Goal: Task Accomplishment & Management: Use online tool/utility

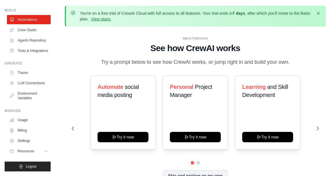
scroll to position [30, 0]
click at [44, 153] on icon at bounding box center [46, 151] width 5 height 5
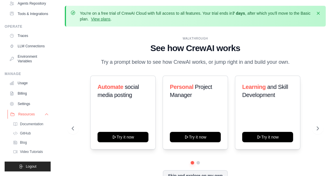
click at [41, 117] on button "Resources" at bounding box center [30, 114] width 44 height 9
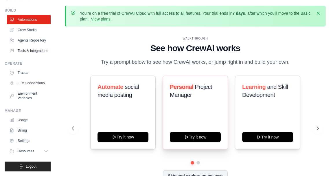
scroll to position [25, 0]
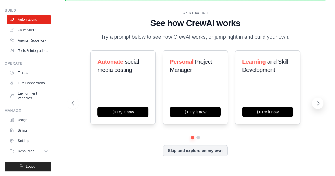
click at [320, 103] on icon at bounding box center [318, 104] width 6 height 6
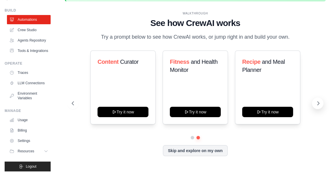
click at [320, 103] on icon at bounding box center [318, 104] width 6 height 6
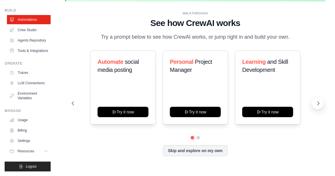
click at [320, 103] on icon at bounding box center [318, 104] width 6 height 6
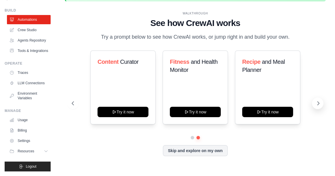
click at [320, 103] on icon at bounding box center [318, 104] width 6 height 6
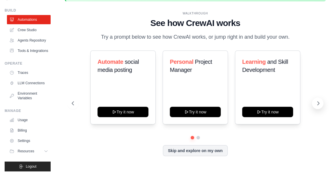
click at [320, 103] on icon at bounding box center [318, 104] width 6 height 6
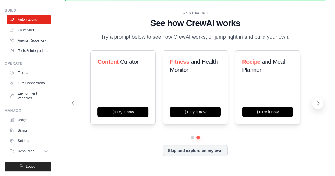
click at [320, 103] on icon at bounding box center [318, 104] width 6 height 6
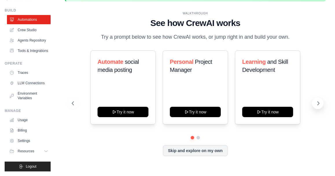
click at [320, 103] on icon at bounding box center [318, 104] width 6 height 6
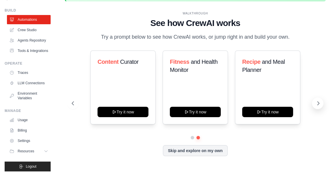
click at [320, 103] on icon at bounding box center [318, 104] width 6 height 6
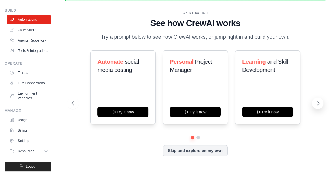
click at [320, 103] on icon at bounding box center [318, 104] width 6 height 6
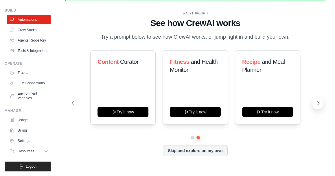
click at [320, 103] on icon at bounding box center [318, 104] width 6 height 6
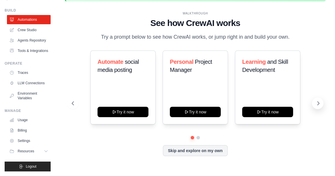
click at [320, 103] on icon at bounding box center [318, 104] width 6 height 6
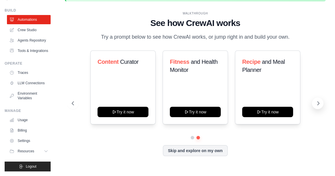
click at [320, 103] on icon at bounding box center [318, 104] width 6 height 6
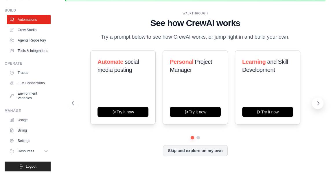
click at [320, 103] on icon at bounding box center [318, 104] width 6 height 6
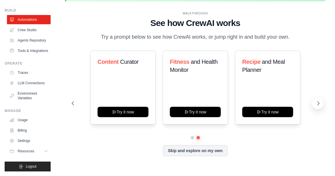
click at [320, 103] on icon at bounding box center [318, 104] width 6 height 6
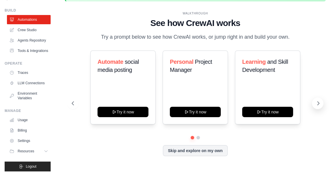
click at [320, 103] on icon at bounding box center [318, 104] width 6 height 6
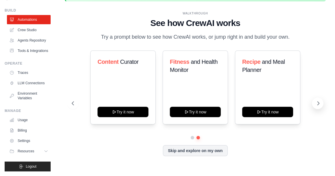
click at [320, 103] on icon at bounding box center [318, 104] width 6 height 6
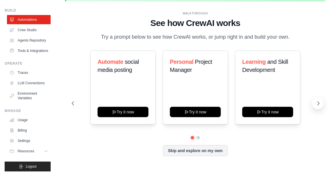
click at [320, 103] on icon at bounding box center [318, 104] width 6 height 6
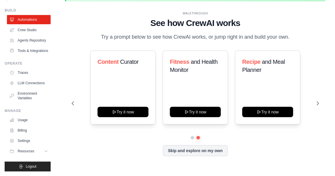
click at [123, 141] on div "Automate social media posting Try it now Personal Project Manager Try it now Le…" at bounding box center [195, 104] width 247 height 106
click at [123, 155] on div "Skip and explore on my own" at bounding box center [195, 151] width 247 height 11
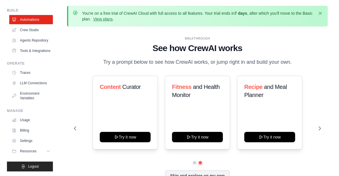
scroll to position [0, 0]
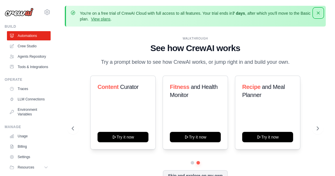
click at [317, 12] on icon "button" at bounding box center [318, 13] width 3 height 3
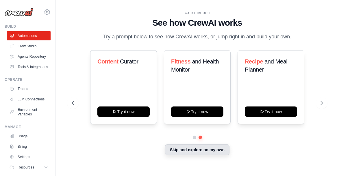
click at [212, 152] on button "Skip and explore on my own" at bounding box center [197, 150] width 65 height 11
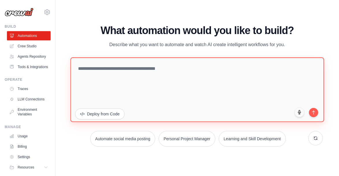
click at [154, 72] on textarea at bounding box center [198, 90] width 254 height 65
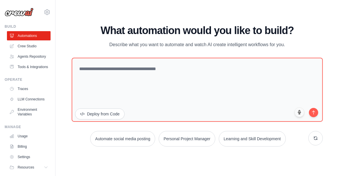
drag, startPoint x: 101, startPoint y: 30, endPoint x: 300, endPoint y: 41, distance: 199.3
click at [300, 41] on div "What automation would you like to build? Describe what you want to automate and…" at bounding box center [197, 37] width 251 height 24
click at [124, 46] on p "Describe what you want to automate and watch AI create intelligent workflows fo…" at bounding box center [197, 45] width 194 height 8
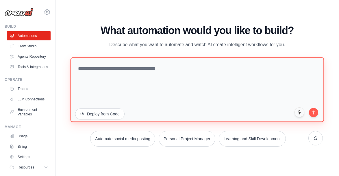
click at [149, 77] on textarea at bounding box center [198, 90] width 254 height 65
paste textarea "**********"
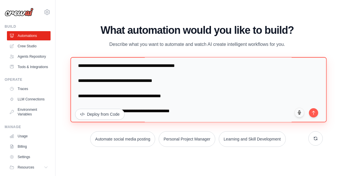
scroll to position [903, 0]
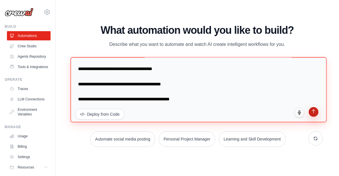
type textarea "**********"
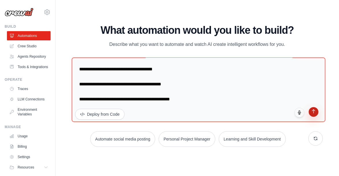
click at [313, 114] on button "submit" at bounding box center [314, 112] width 10 height 10
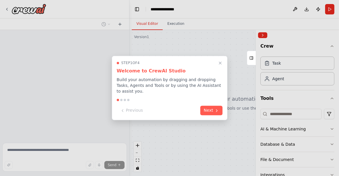
scroll to position [395, 0]
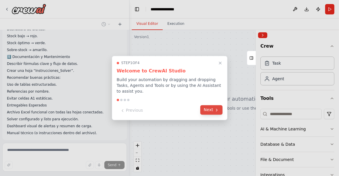
click at [211, 108] on button "Next" at bounding box center [211, 111] width 22 height 10
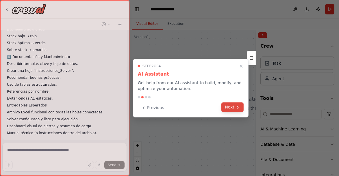
click at [228, 108] on button "Next" at bounding box center [233, 108] width 22 height 10
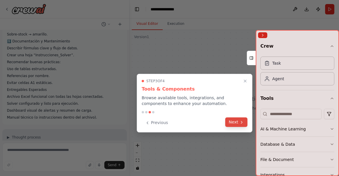
click at [231, 122] on button "Next" at bounding box center [237, 123] width 22 height 10
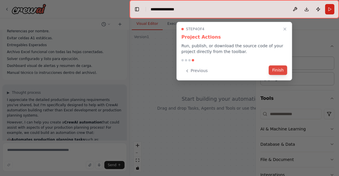
click at [277, 71] on button "Finish" at bounding box center [278, 71] width 19 height 10
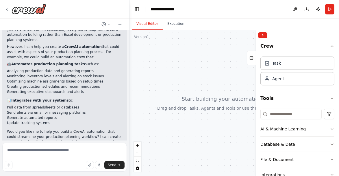
scroll to position [535, 0]
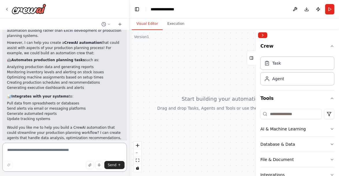
click at [47, 152] on textarea at bounding box center [64, 157] width 125 height 29
type textarea "***"
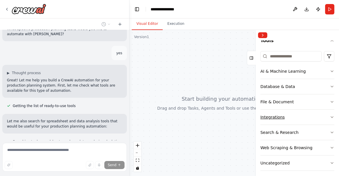
scroll to position [29, 0]
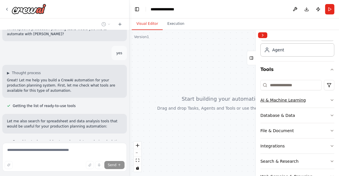
click at [294, 100] on div "AI & Machine Learning" at bounding box center [283, 100] width 45 height 6
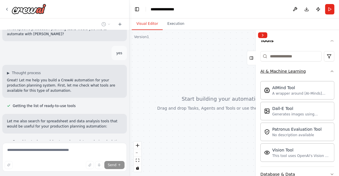
scroll to position [673, 0]
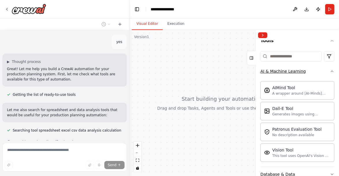
click at [298, 76] on button "AI & Machine Learning" at bounding box center [298, 71] width 74 height 15
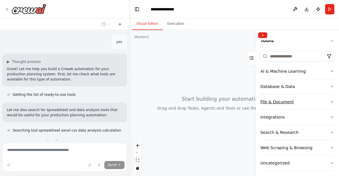
click at [290, 102] on div "File & Document" at bounding box center [278, 102] width 34 height 6
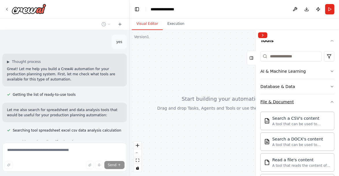
click at [289, 102] on div "File & Document" at bounding box center [278, 102] width 34 height 6
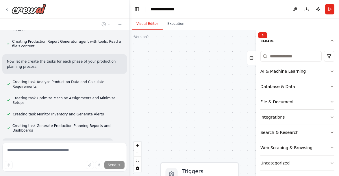
scroll to position [904, 0]
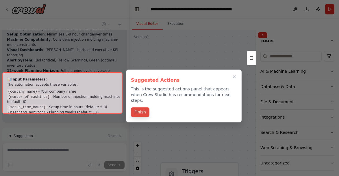
click at [138, 108] on button "Finish" at bounding box center [140, 113] width 19 height 10
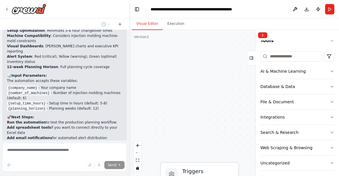
scroll to position [1215, 0]
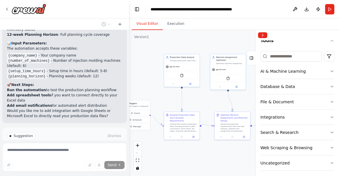
drag, startPoint x: 214, startPoint y: 128, endPoint x: 157, endPoint y: 93, distance: 67.4
click at [155, 92] on div ".deletable-edge-delete-btn { width: 20px; height: 20px; border: 0px solid #ffff…" at bounding box center [235, 103] width 210 height 146
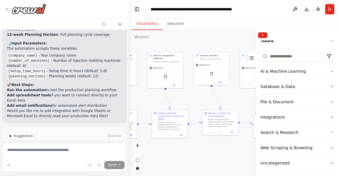
drag, startPoint x: 174, startPoint y: 102, endPoint x: 111, endPoint y: 99, distance: 63.4
click at [111, 99] on div "Objetivo General Desarrollar e implementar un Plan Maestro de Producción (PMP) …" at bounding box center [169, 88] width 339 height 176
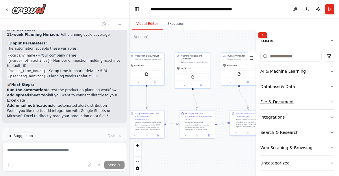
drag, startPoint x: 204, startPoint y: 109, endPoint x: 267, endPoint y: 108, distance: 62.8
click at [267, 108] on div "Objetivo General Desarrollar e implementar un Plan Maestro de Producción (PMP) …" at bounding box center [169, 88] width 339 height 176
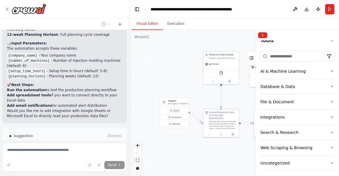
drag, startPoint x: 159, startPoint y: 97, endPoint x: 198, endPoint y: 97, distance: 39.6
click at [198, 97] on div ".deletable-edge-delete-btn { width: 20px; height: 20px; border: 0px solid #ffff…" at bounding box center [235, 103] width 210 height 146
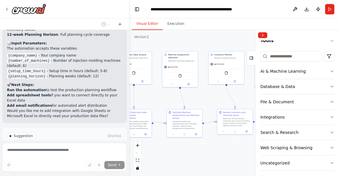
drag, startPoint x: 237, startPoint y: 102, endPoint x: 150, endPoint y: 102, distance: 87.4
click at [150, 102] on div ".deletable-edge-delete-btn { width: 20px; height: 20px; border: 0px solid #ffff…" at bounding box center [235, 103] width 210 height 146
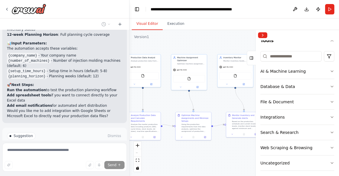
drag, startPoint x: 213, startPoint y: 105, endPoint x: 222, endPoint y: 108, distance: 9.4
click at [222, 108] on div ".deletable-edge-delete-btn { width: 20px; height: 20px; border: 0px solid #ffff…" at bounding box center [235, 103] width 210 height 146
